Goal: Information Seeking & Learning: Compare options

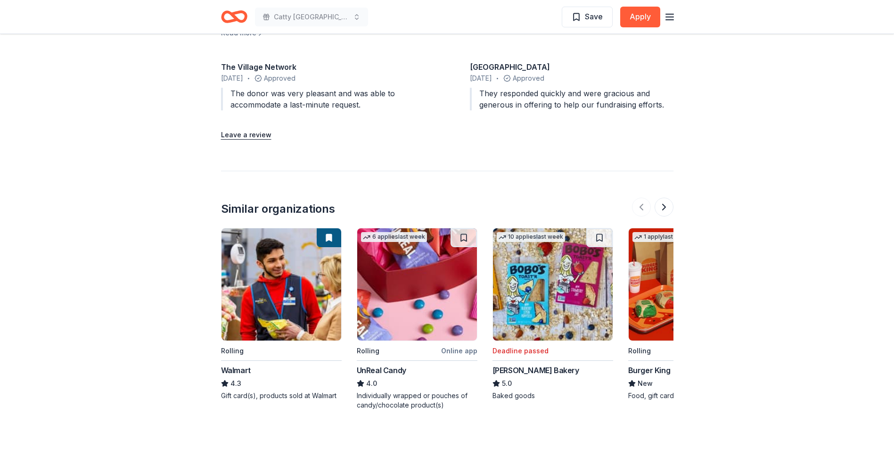
scroll to position [1169, 0]
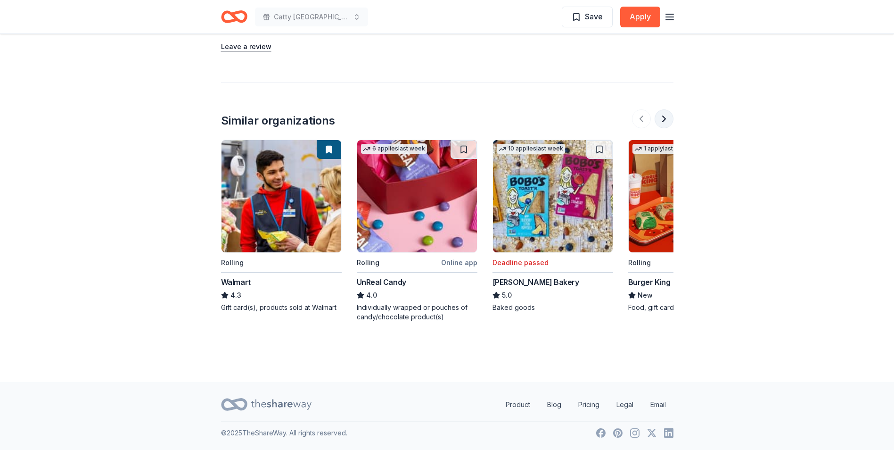
click at [668, 119] on button at bounding box center [664, 118] width 19 height 19
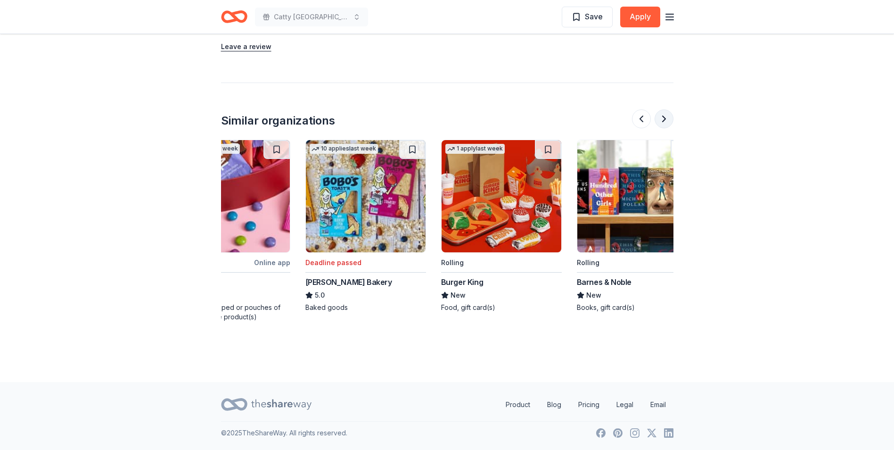
scroll to position [0, 407]
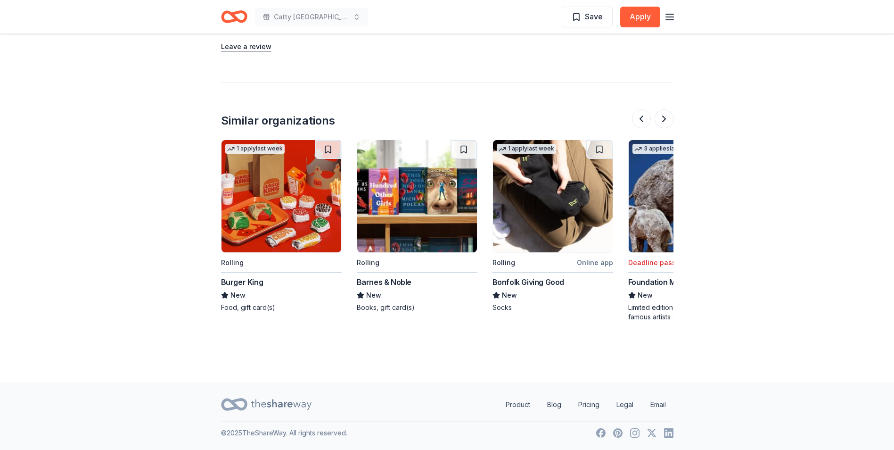
click at [281, 200] on img at bounding box center [282, 196] width 120 height 112
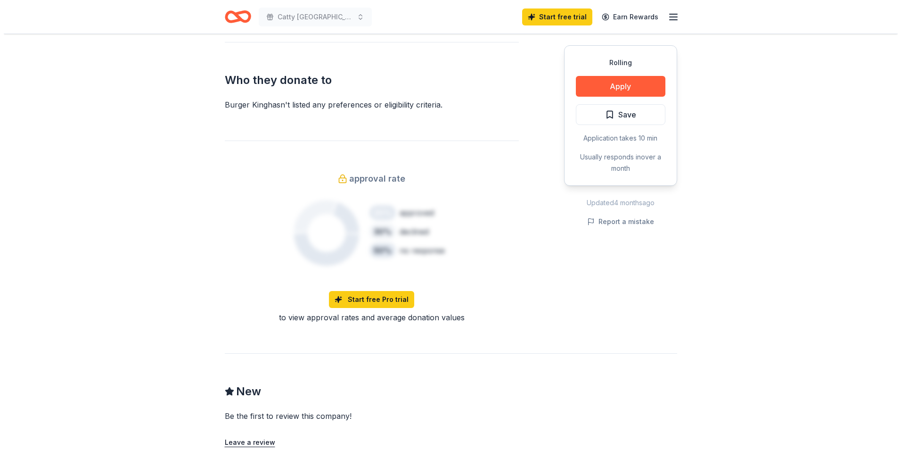
scroll to position [377, 0]
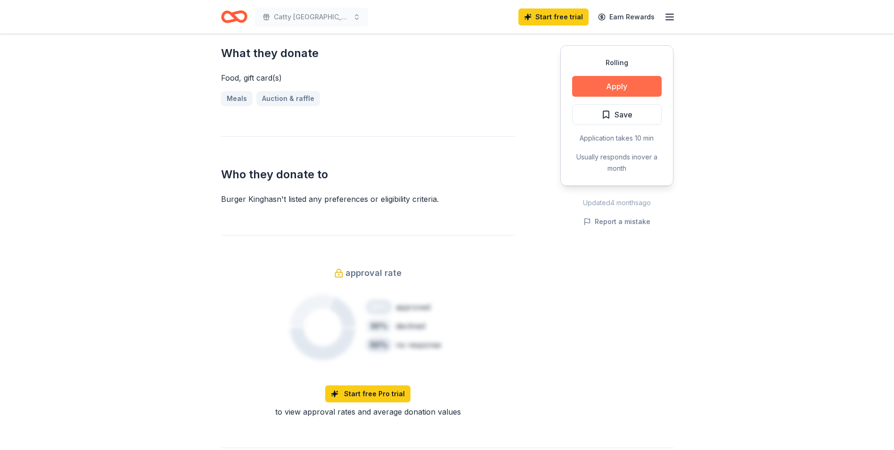
click at [634, 84] on button "Apply" at bounding box center [617, 86] width 90 height 21
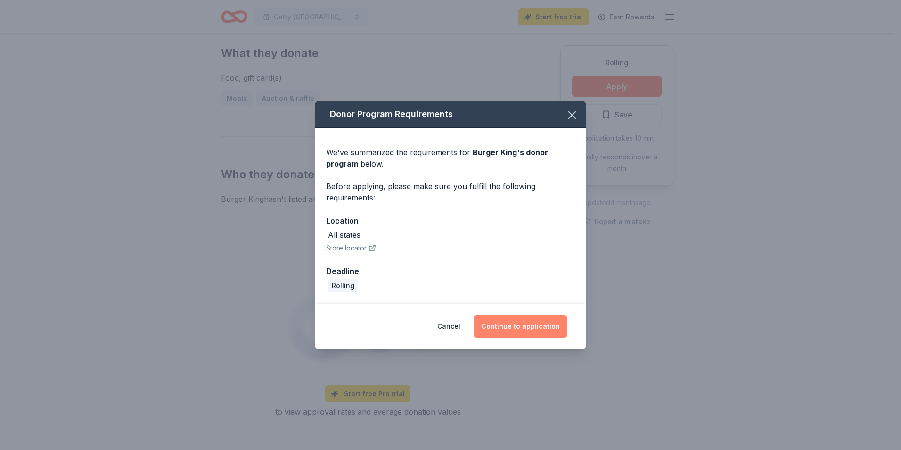
click at [515, 328] on button "Continue to application" at bounding box center [521, 326] width 94 height 23
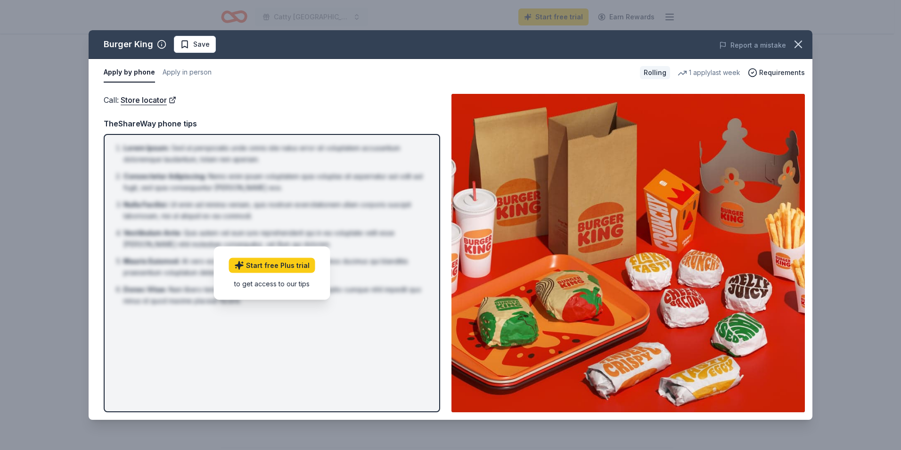
click at [661, 74] on div "Rolling" at bounding box center [655, 72] width 30 height 13
click at [294, 268] on link "Start free Plus trial" at bounding box center [272, 264] width 86 height 15
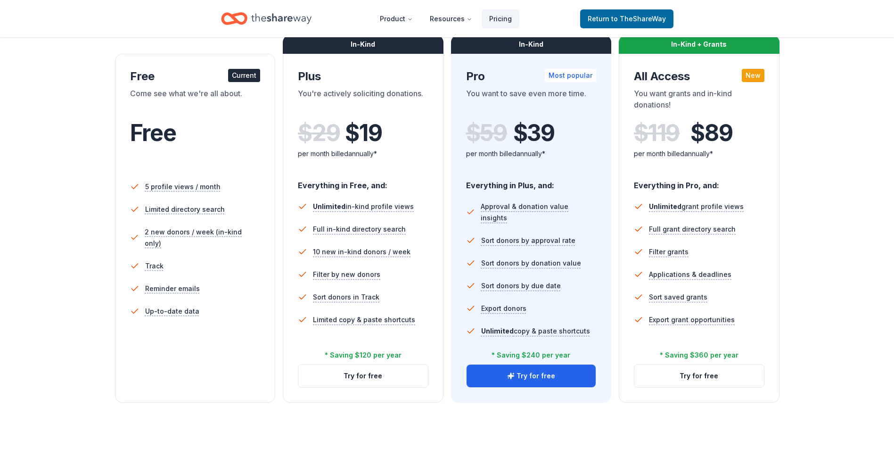
scroll to position [283, 0]
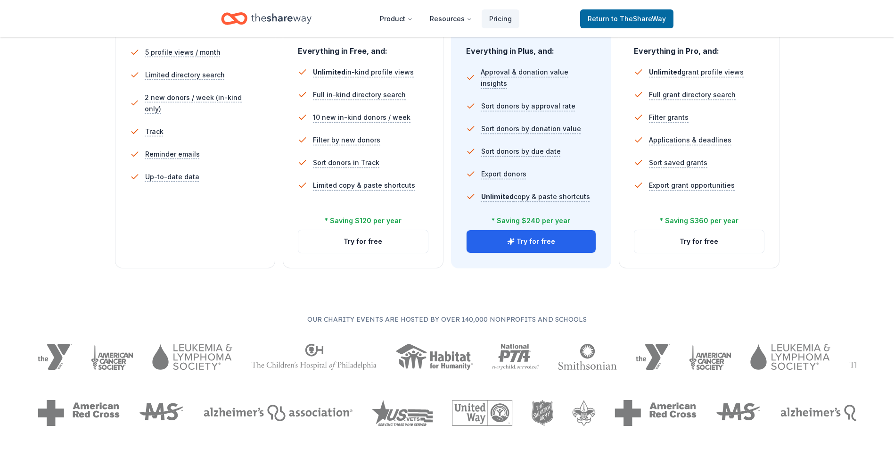
click at [452, 411] on div at bounding box center [491, 413] width 79 height 26
click at [532, 419] on img at bounding box center [543, 413] width 22 height 26
click at [532, 412] on img at bounding box center [543, 413] width 22 height 26
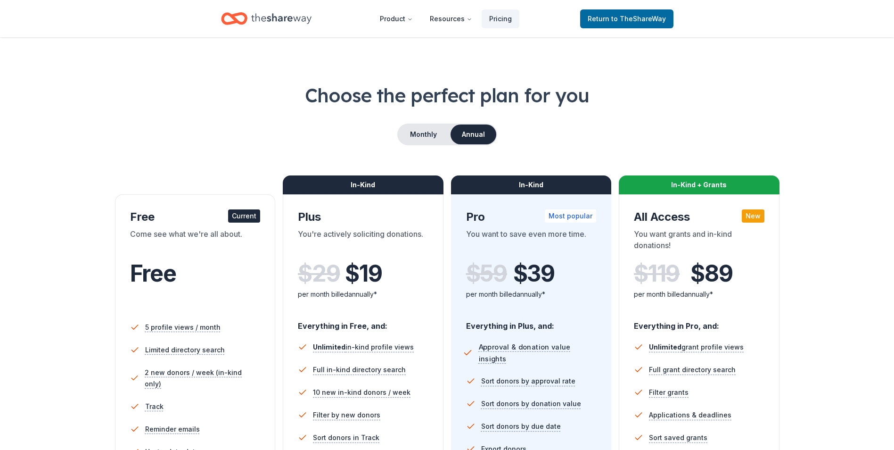
scroll to position [0, 0]
